Goal: Find specific page/section: Find specific page/section

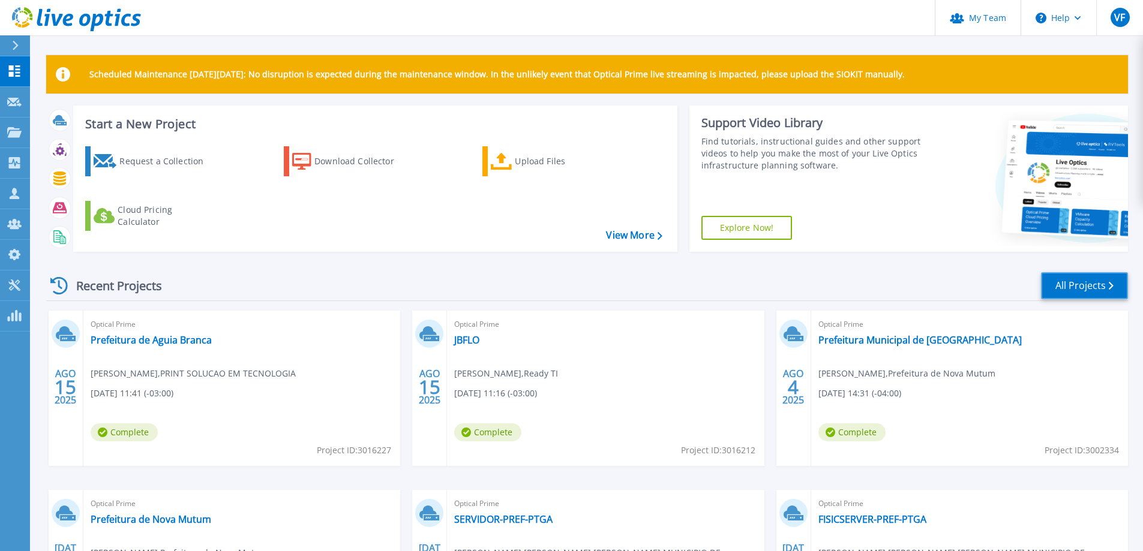
click at [1070, 292] on link "All Projects" at bounding box center [1084, 285] width 87 height 27
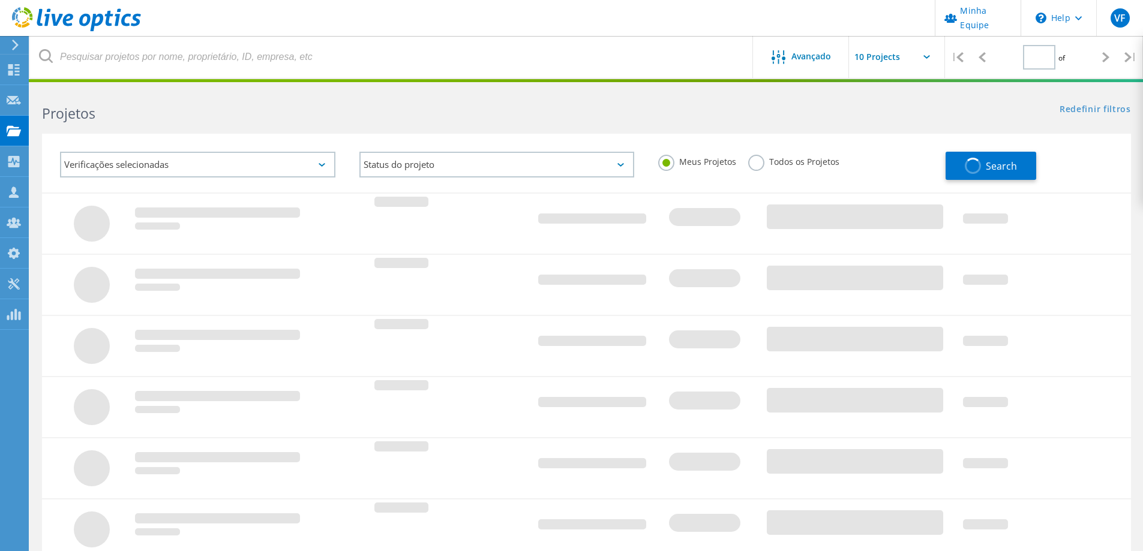
type input "1"
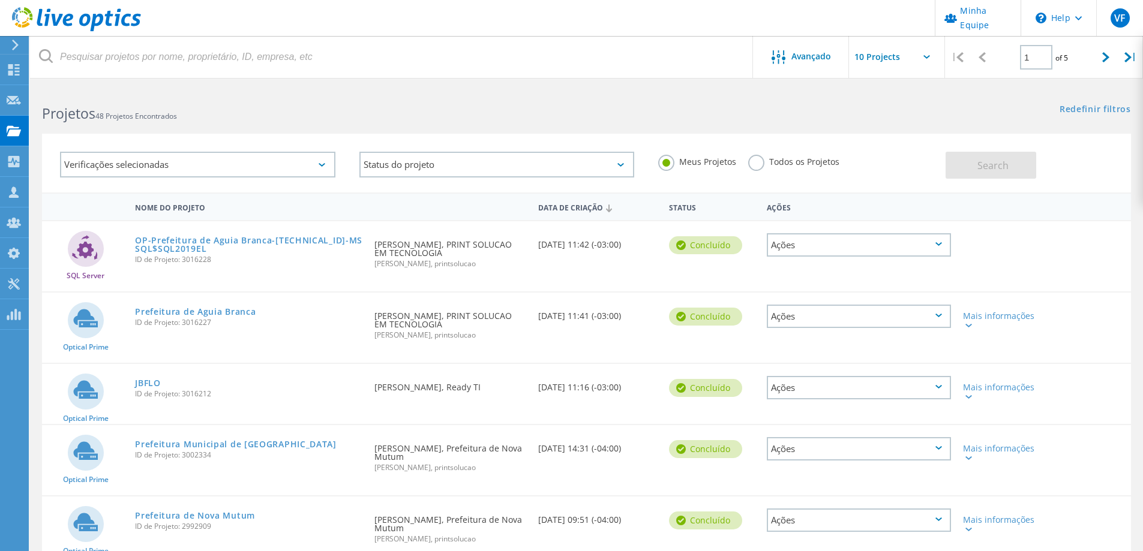
click at [764, 164] on label "Todos os Projetos" at bounding box center [793, 160] width 91 height 11
click at [0, 0] on input "Todos os Projetos" at bounding box center [0, 0] width 0 height 0
click at [961, 159] on button "Search" at bounding box center [991, 165] width 91 height 27
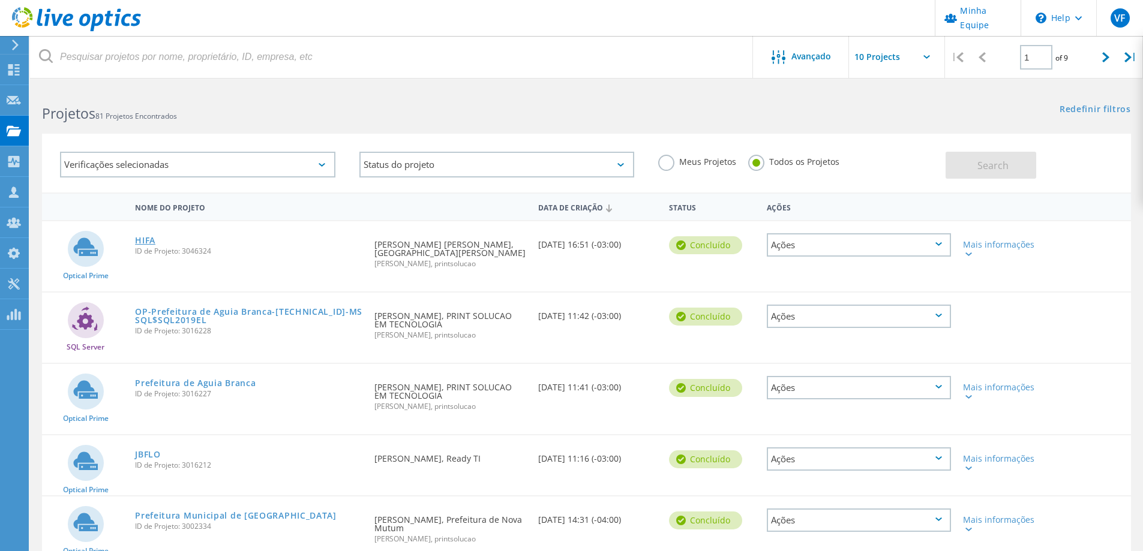
click at [146, 241] on link "HIFA" at bounding box center [145, 240] width 20 height 8
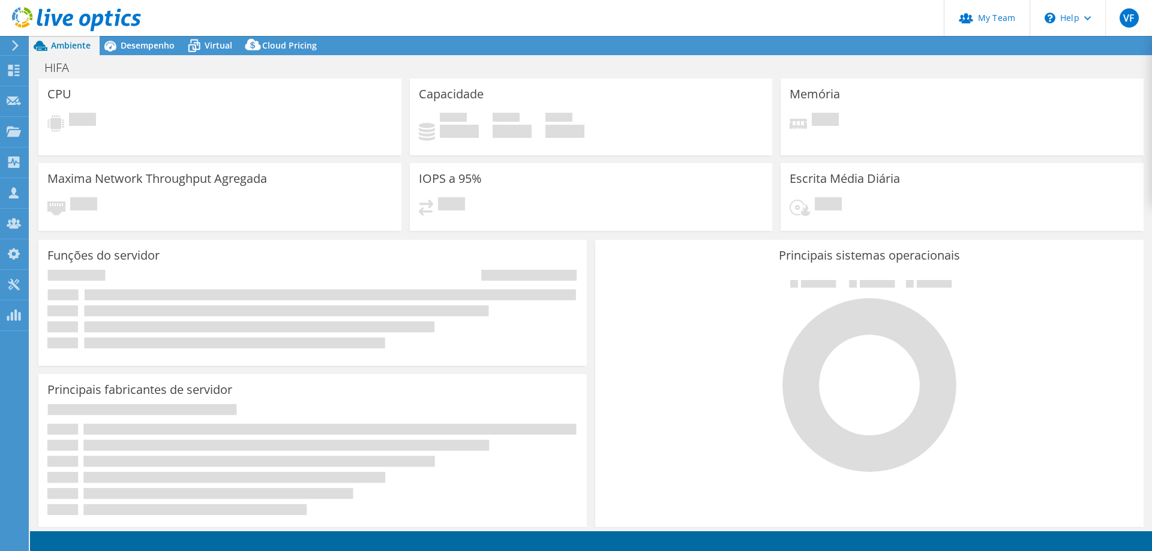
select select "USD"
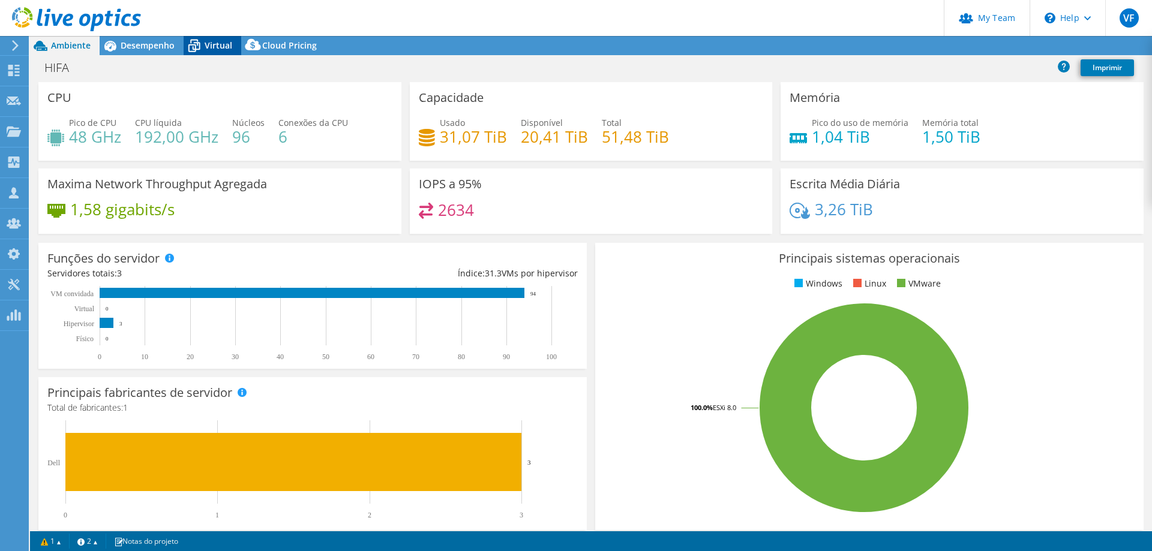
click at [210, 45] on span "Virtual" at bounding box center [219, 45] width 28 height 11
